Goal: Information Seeking & Learning: Learn about a topic

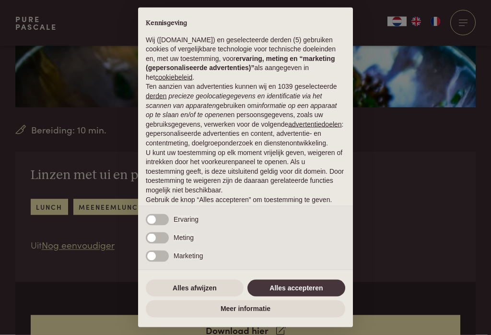
click at [311, 288] on button "Alles accepteren" at bounding box center [296, 287] width 98 height 17
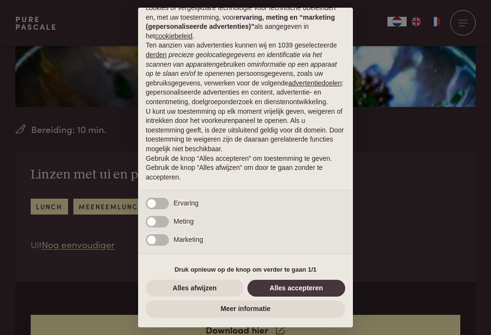
click at [295, 292] on button "Alles accepteren" at bounding box center [296, 287] width 98 height 17
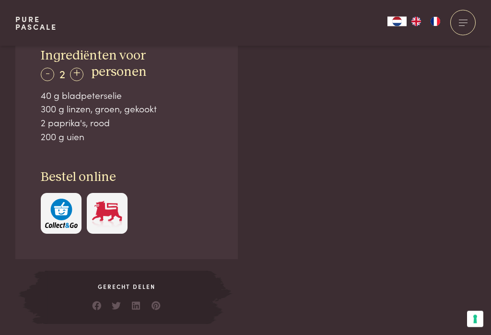
scroll to position [611, 0]
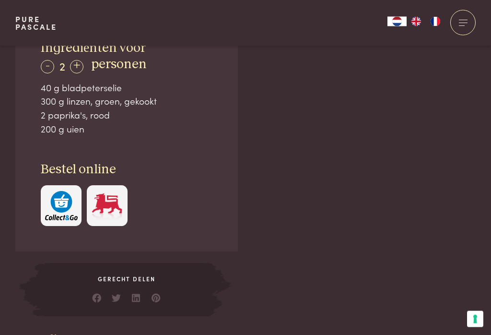
click at [81, 63] on div "+" at bounding box center [76, 66] width 13 height 13
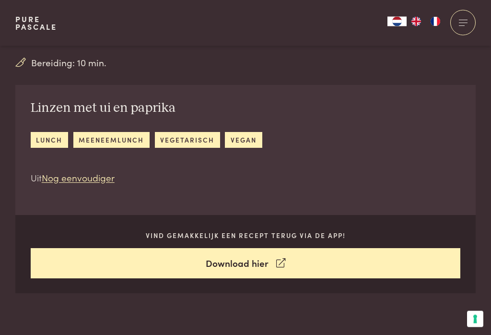
scroll to position [281, 0]
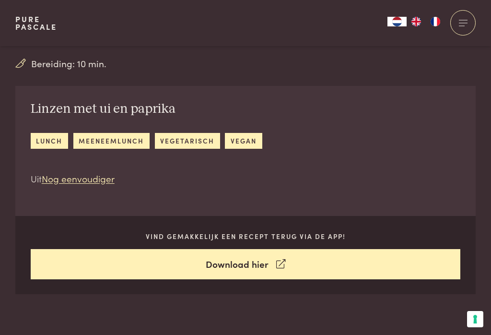
click at [92, 182] on link "Nog eenvoudiger" at bounding box center [78, 178] width 73 height 13
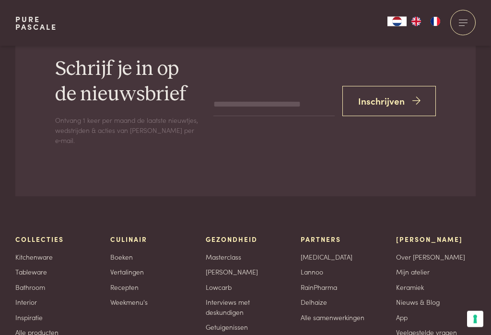
scroll to position [1989, 0]
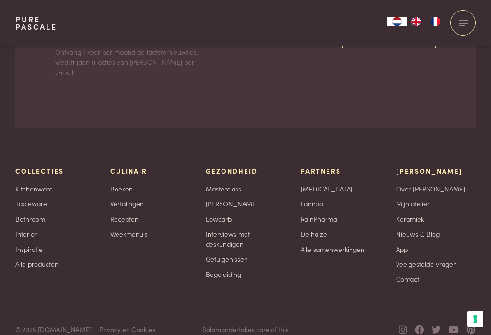
click at [399, 82] on div "Schrijf je in op de nieuwsbrief Ontvang 1 keer per maand de laatste nieuwtjes, …" at bounding box center [245, 33] width 460 height 190
click at [127, 220] on link "Recepten" at bounding box center [124, 219] width 28 height 10
click at [134, 220] on link "Recepten" at bounding box center [124, 219] width 28 height 10
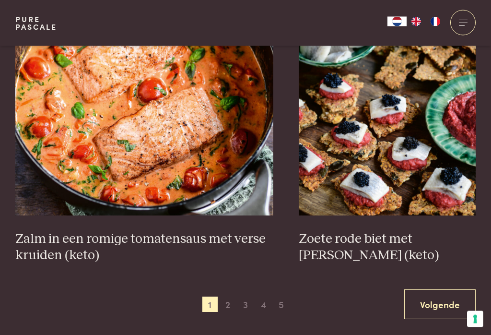
scroll to position [1734, 0]
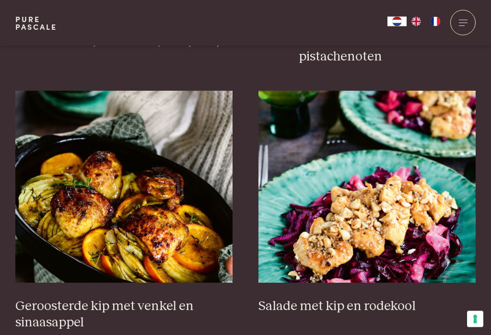
click at [155, 210] on img at bounding box center [124, 187] width 218 height 192
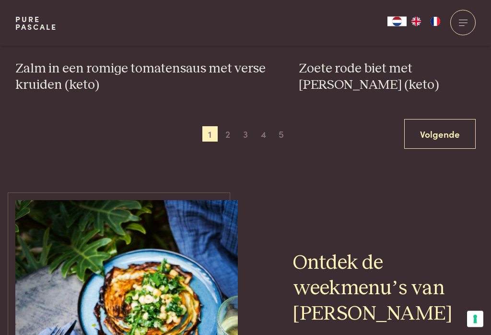
scroll to position [1886, 0]
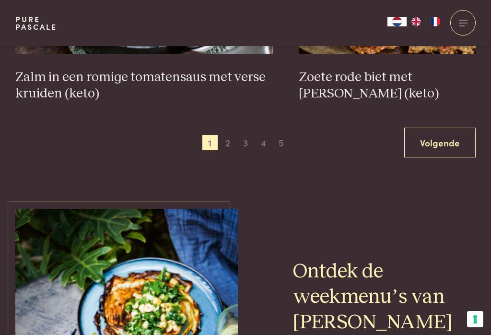
click at [228, 139] on span "2" at bounding box center [227, 142] width 15 height 15
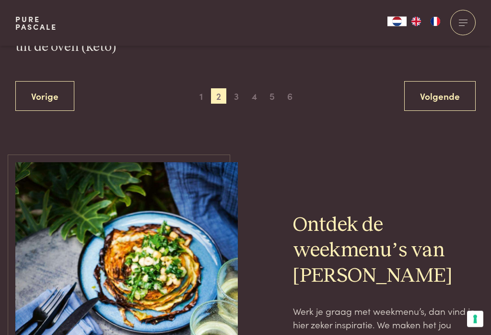
scroll to position [1908, 0]
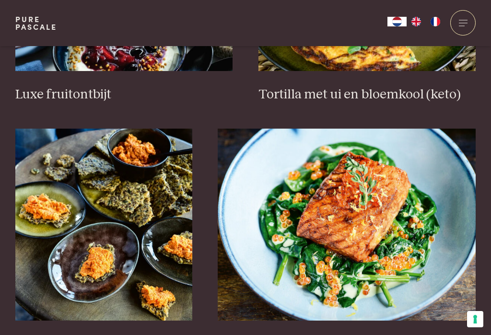
scroll to position [1320, 0]
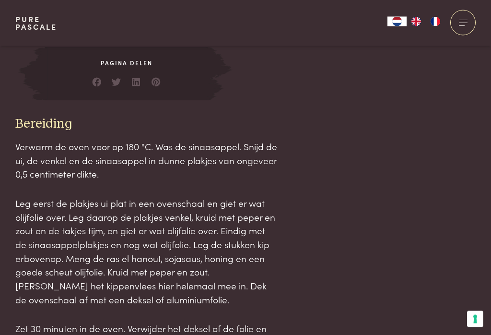
scroll to position [943, 0]
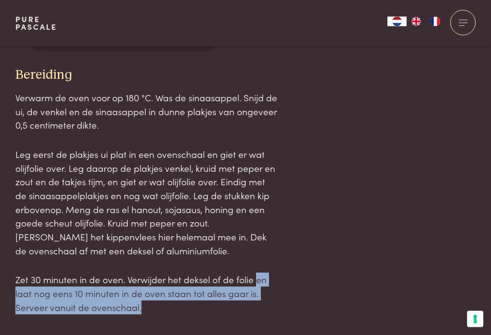
click at [374, 194] on div "Ingrediënten 300 g kippendijen zonder been 1 witte ui 1 kleine venkel 1 sinaasa…" at bounding box center [245, 13] width 460 height 602
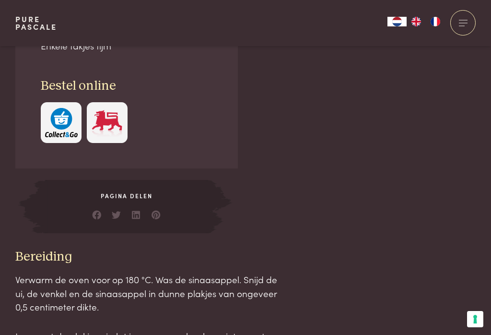
scroll to position [747, 0]
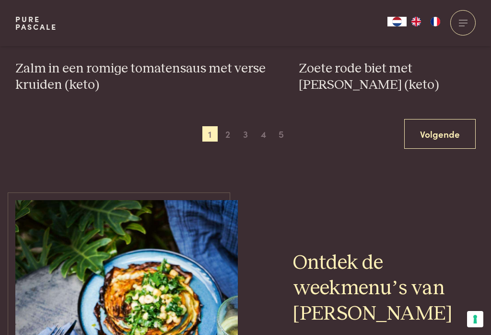
scroll to position [1894, 0]
click at [248, 137] on span "3" at bounding box center [245, 134] width 15 height 15
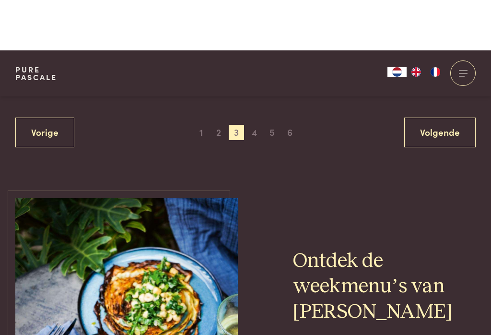
scroll to position [1876, 0]
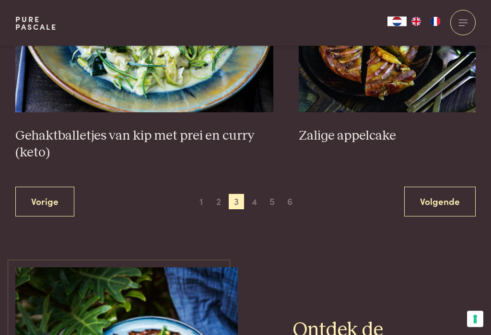
click at [254, 204] on span "4" at bounding box center [254, 201] width 15 height 15
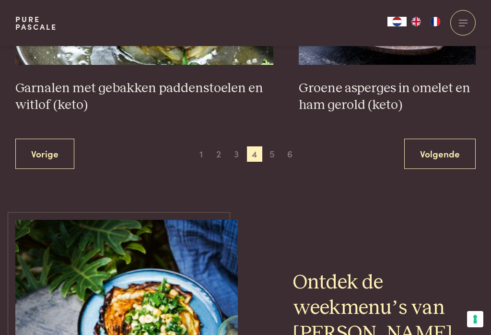
scroll to position [1825, 0]
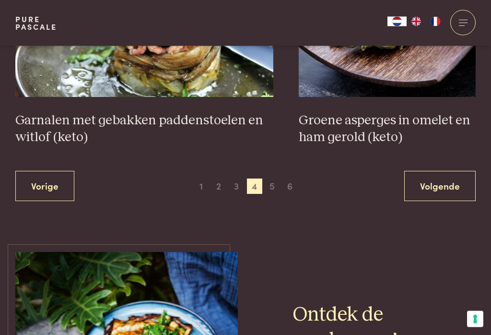
click at [274, 189] on span "5" at bounding box center [272, 186] width 15 height 15
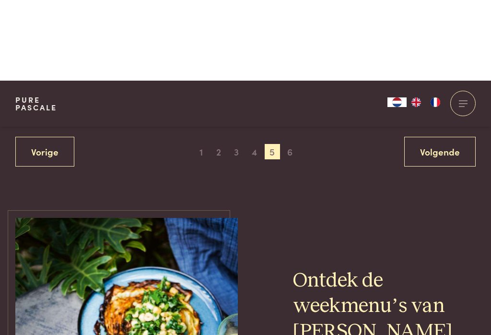
scroll to position [1803, 0]
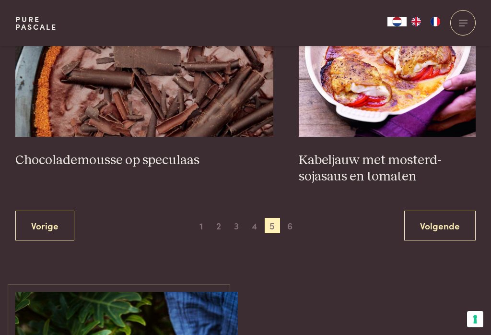
click at [296, 228] on span "6" at bounding box center [289, 225] width 15 height 15
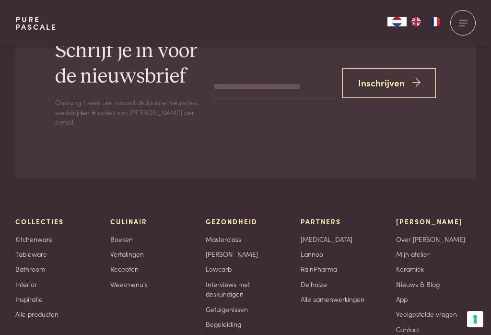
scroll to position [2734, 0]
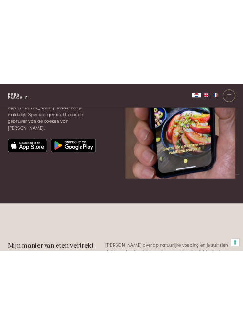
scroll to position [1615, 0]
